Goal: Task Accomplishment & Management: Use online tool/utility

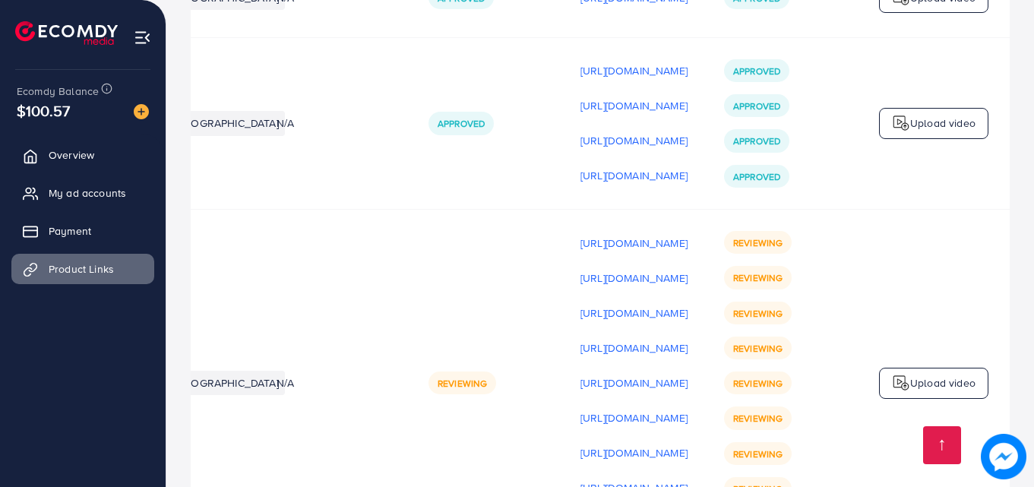
scroll to position [1515, 0]
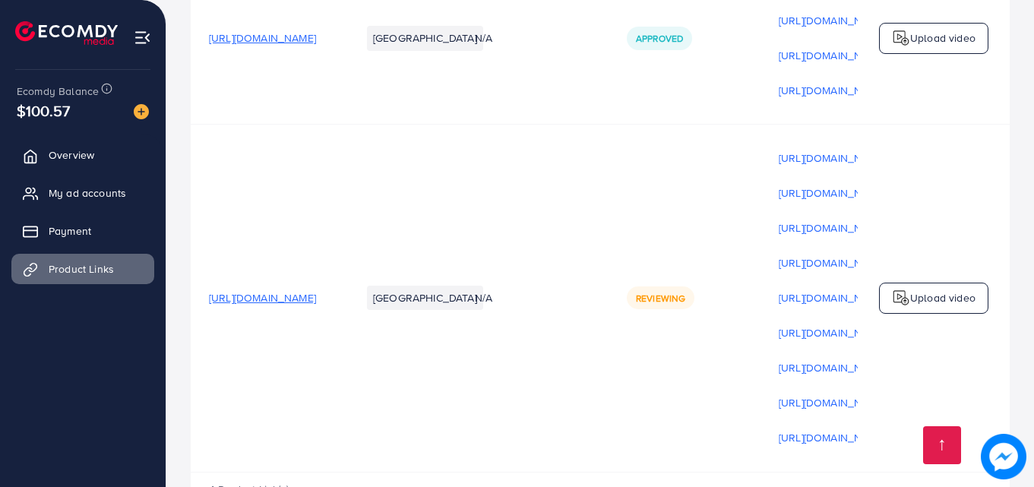
scroll to position [1515, 0]
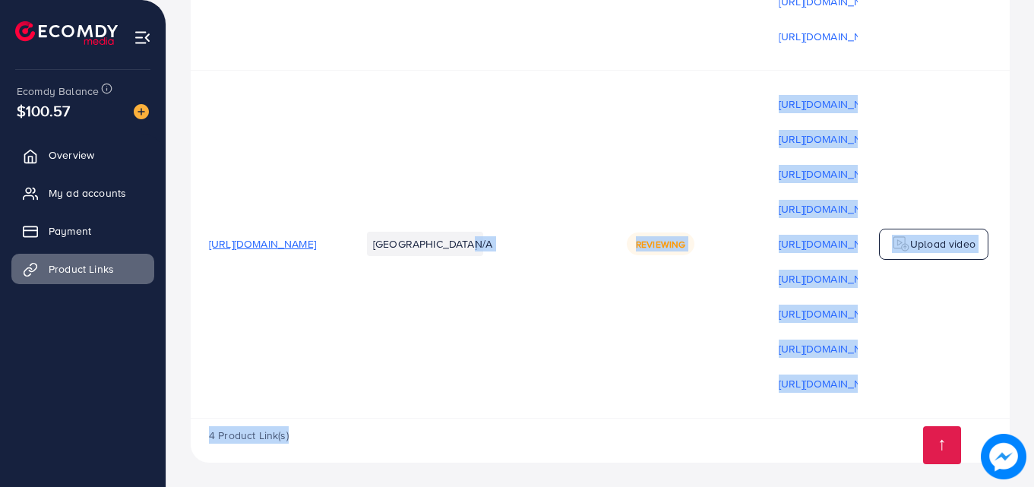
drag, startPoint x: 564, startPoint y: 413, endPoint x: 661, endPoint y: 430, distance: 97.9
click at [655, 425] on div "4 Product Link(s)" at bounding box center [600, 441] width 819 height 44
click at [635, 437] on div "4 Product Link(s)" at bounding box center [600, 441] width 819 height 44
click at [637, 437] on div "4 Product Link(s)" at bounding box center [600, 441] width 819 height 44
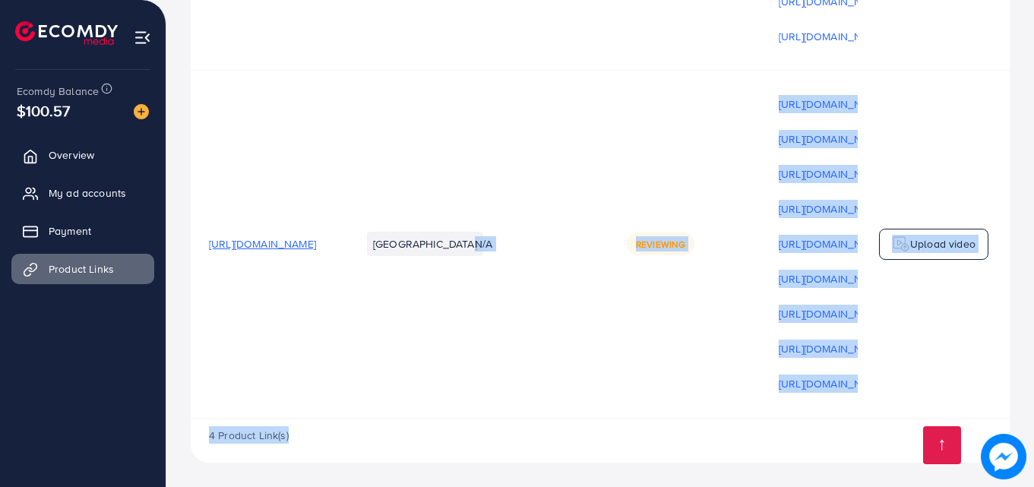
click at [906, 362] on td "Upload video" at bounding box center [934, 244] width 152 height 348
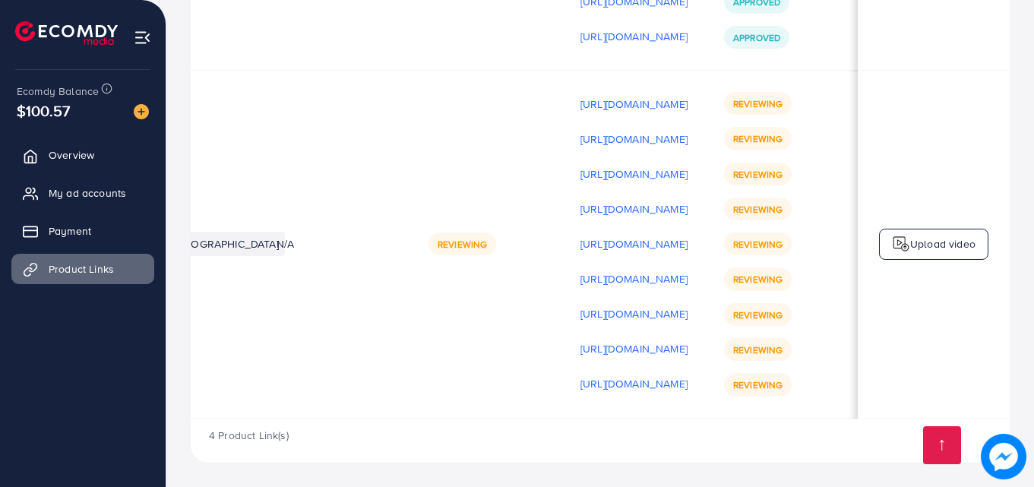
scroll to position [0, 384]
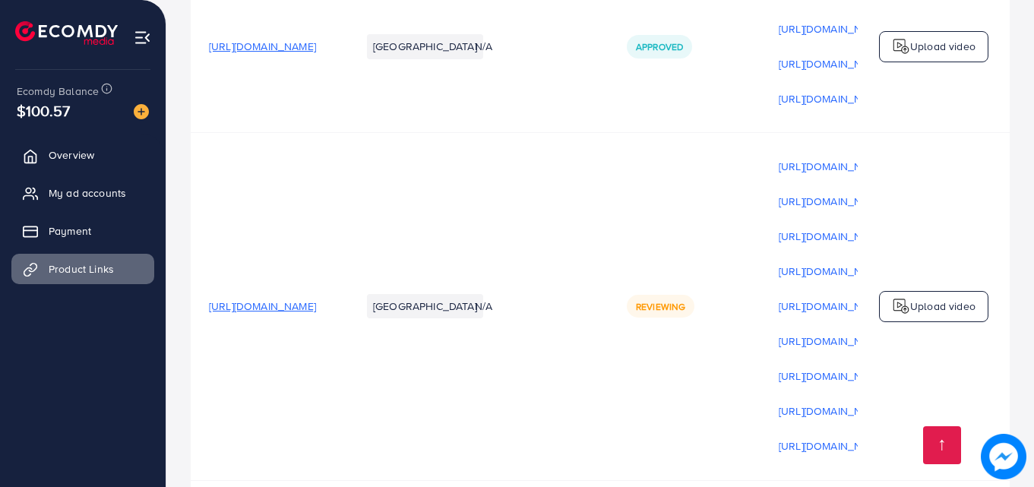
scroll to position [1515, 0]
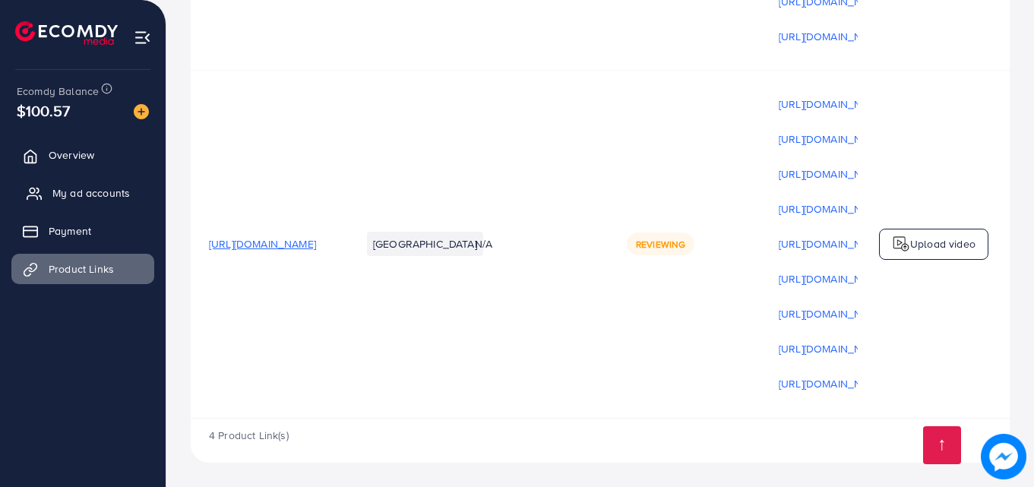
click at [66, 199] on span "My ad accounts" at bounding box center [90, 192] width 77 height 15
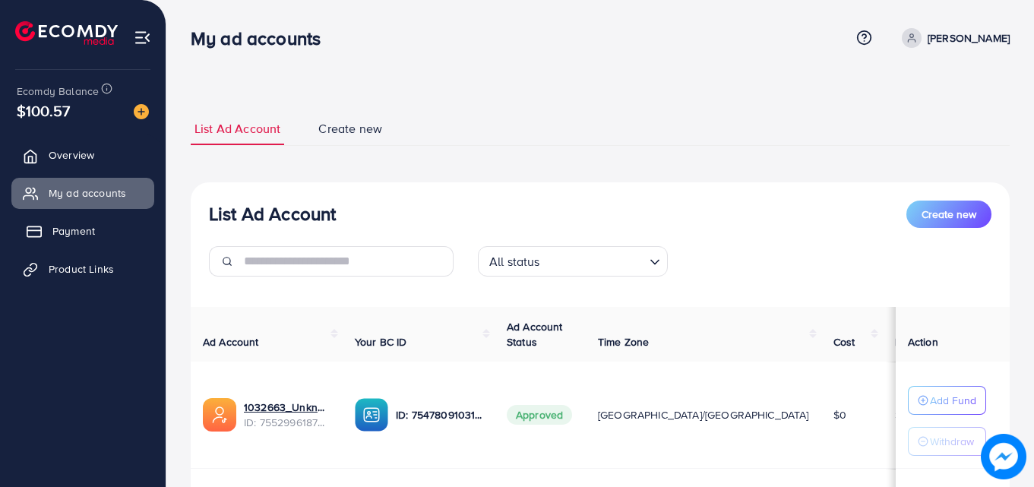
click at [66, 221] on link "Payment" at bounding box center [82, 231] width 143 height 30
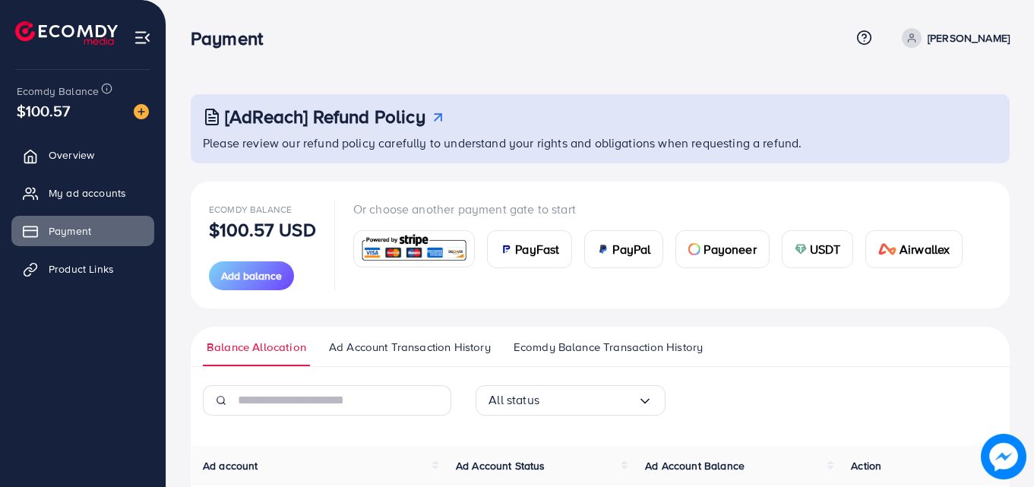
click at [716, 239] on div "Payoneer" at bounding box center [722, 249] width 92 height 36
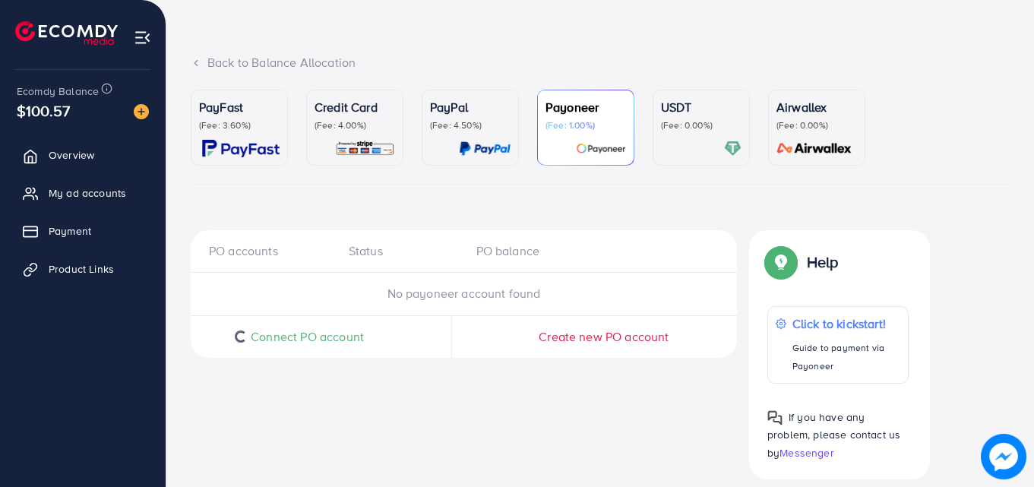
scroll to position [75, 0]
